Goal: Task Accomplishment & Management: Manage account settings

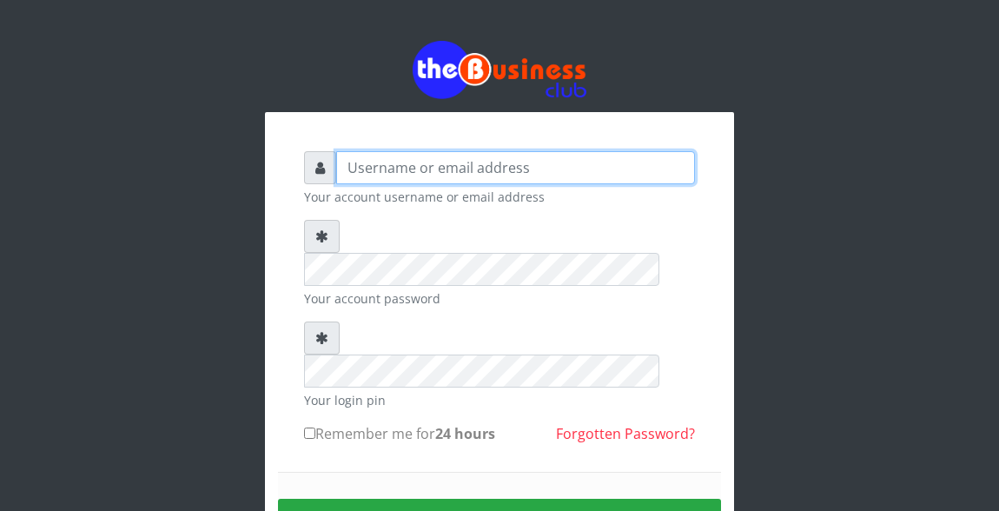
click at [368, 166] on input "text" at bounding box center [515, 167] width 359 height 33
type input "Atipeter"
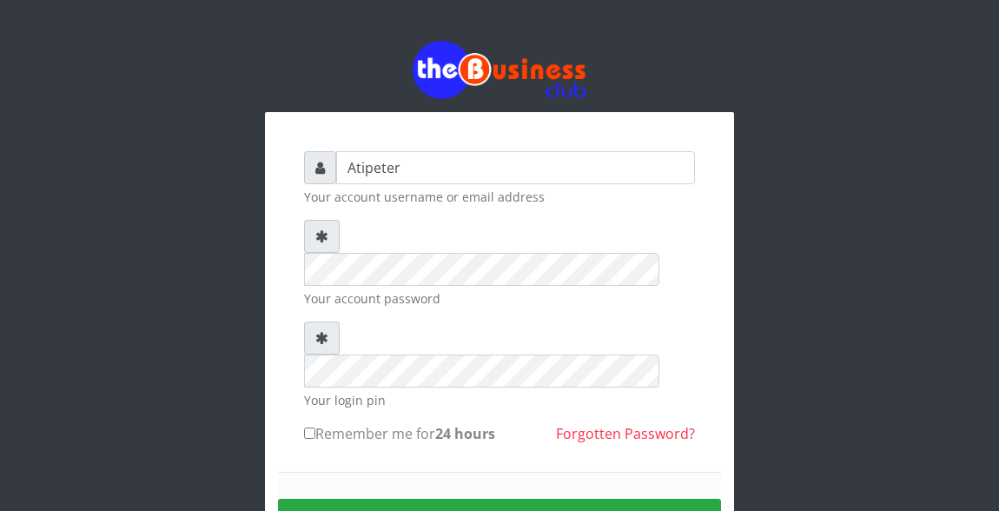
click at [308, 428] on input "Remember me for 24 hours" at bounding box center [309, 433] width 11 height 11
checkbox input "true"
click at [375, 499] on button "Sign in" at bounding box center [499, 521] width 443 height 44
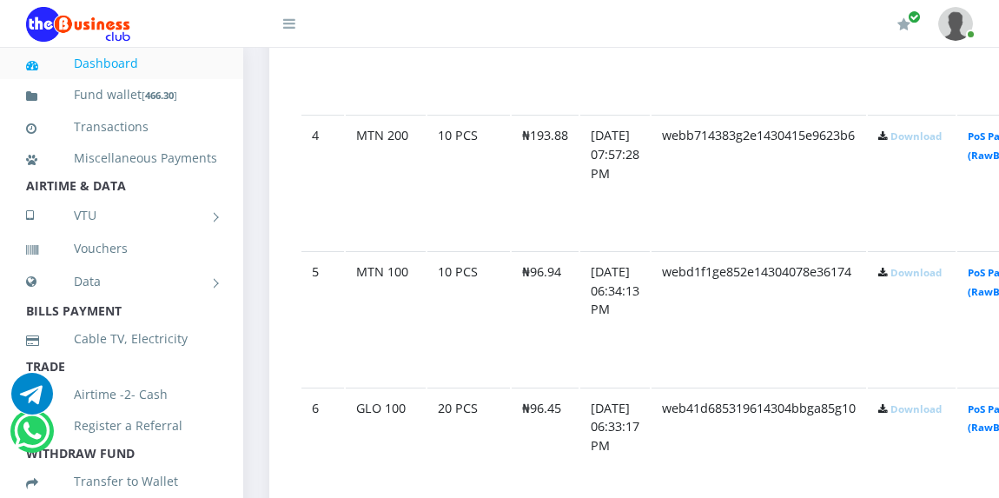
scroll to position [1425, 0]
